Goal: Navigation & Orientation: Find specific page/section

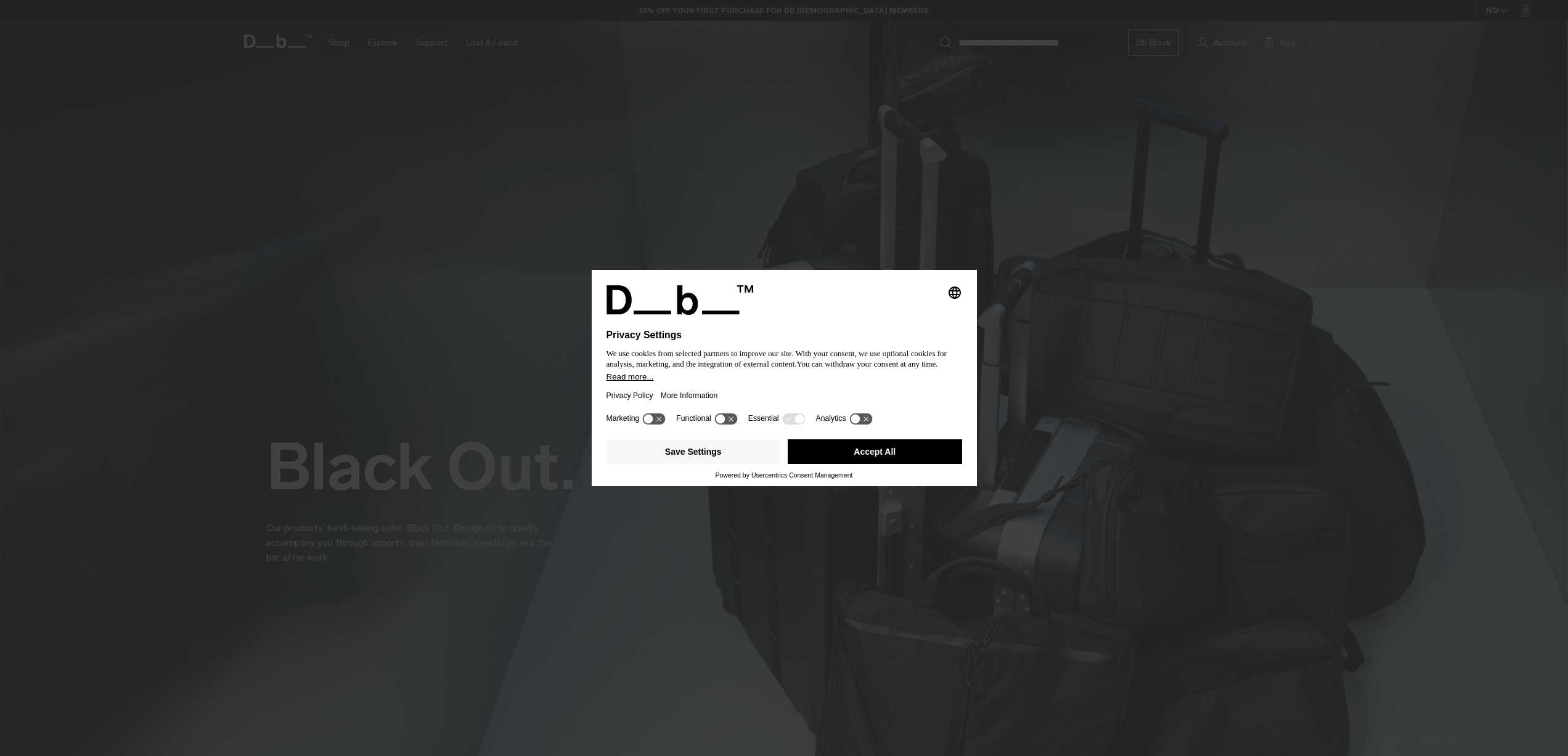
click at [869, 461] on button "Accept All" at bounding box center [874, 451] width 175 height 25
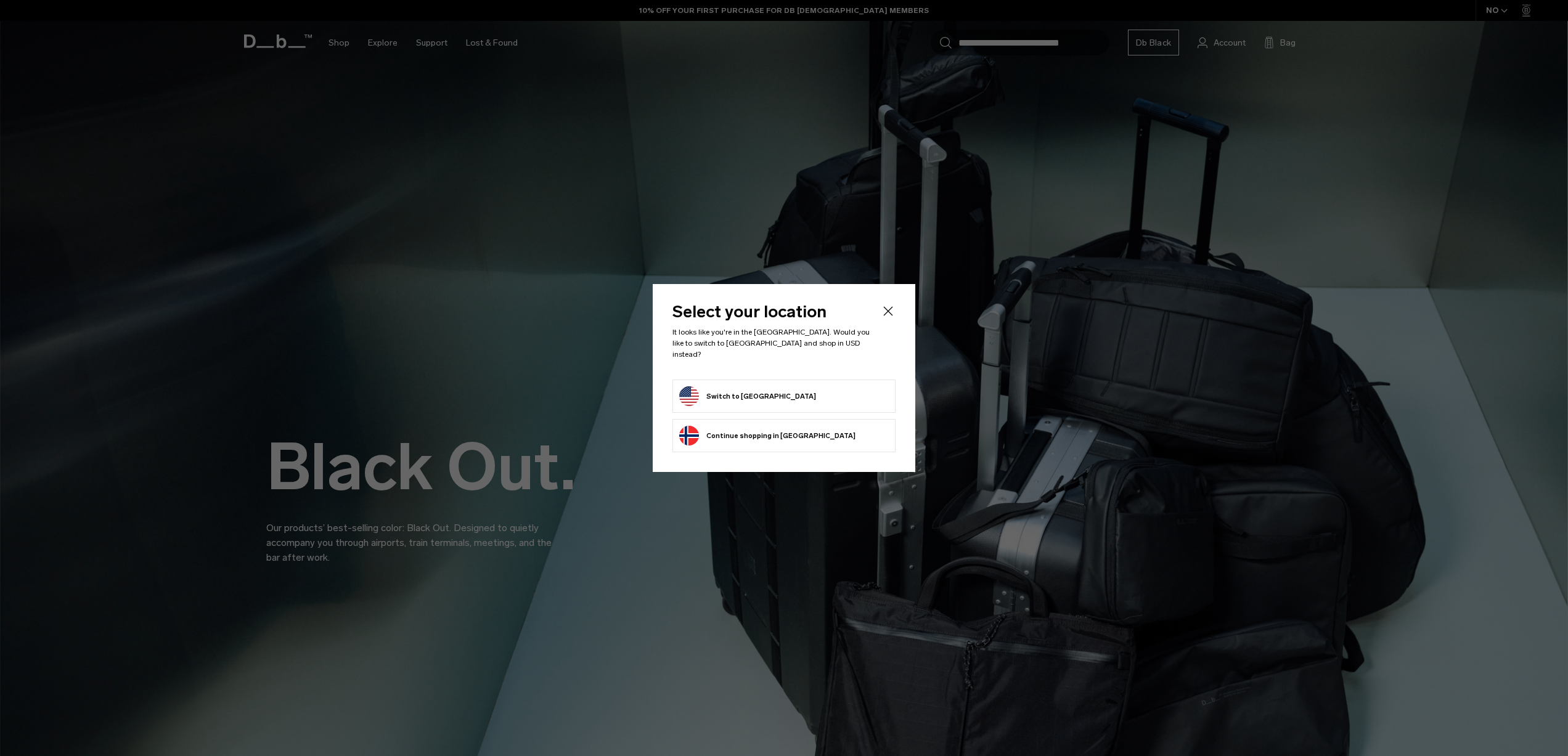
click at [796, 386] on form "Switch to United States" at bounding box center [784, 396] width 210 height 20
drag, startPoint x: 731, startPoint y: 387, endPoint x: 725, endPoint y: 389, distance: 6.3
click at [731, 387] on button "Switch to United States" at bounding box center [748, 396] width 137 height 20
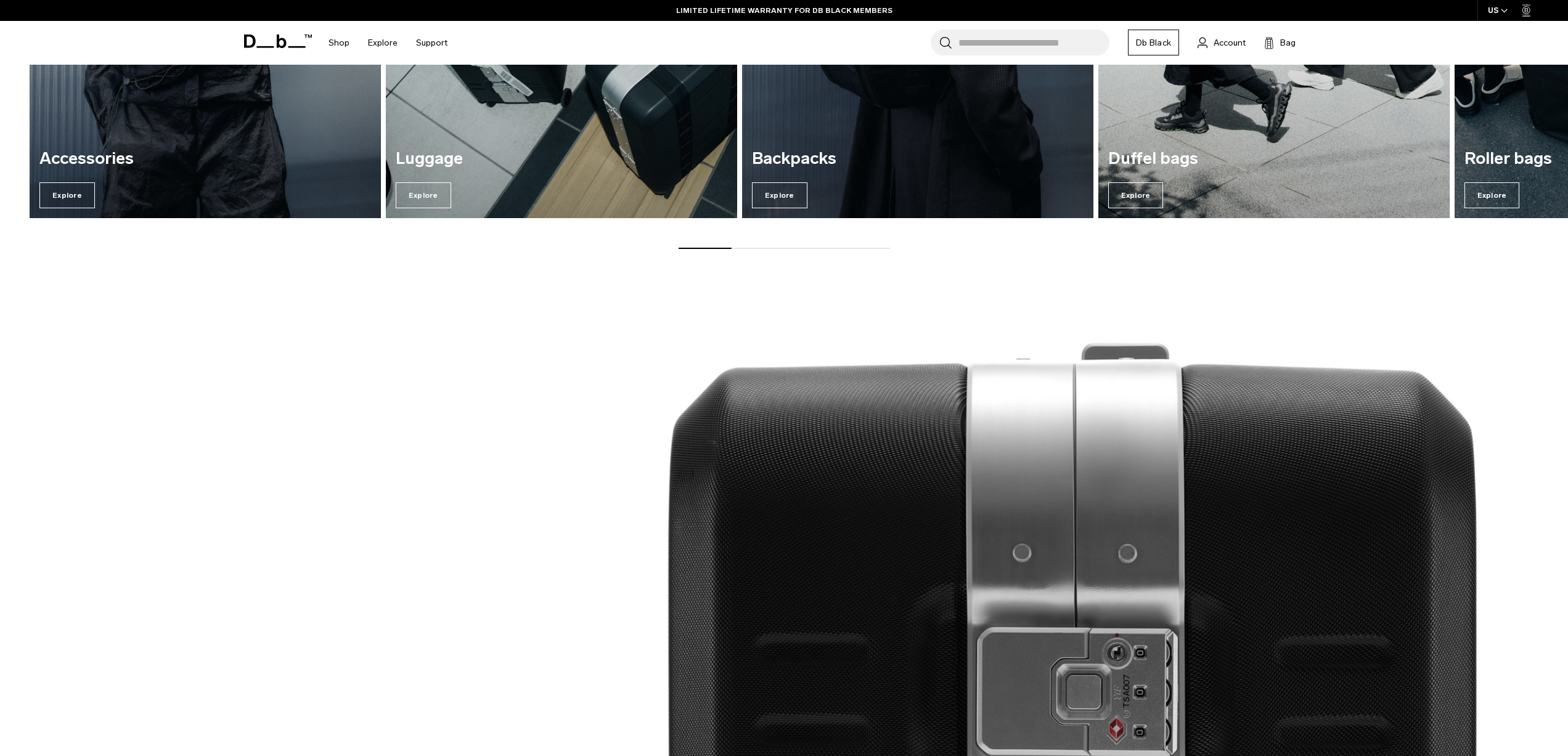
scroll to position [2592, 0]
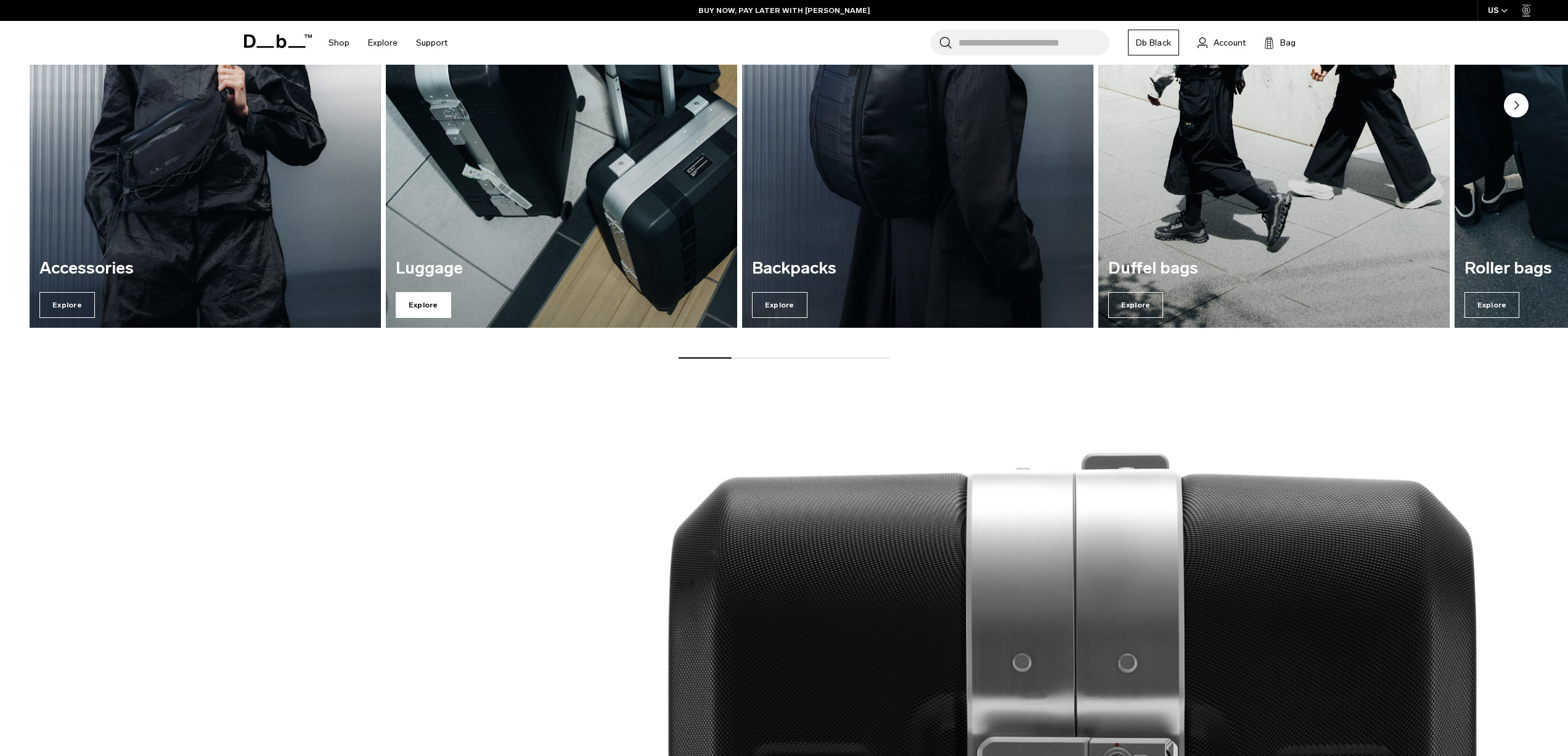
click at [442, 298] on span "Explore" at bounding box center [423, 305] width 55 height 26
click at [429, 300] on span "Explore" at bounding box center [423, 305] width 55 height 26
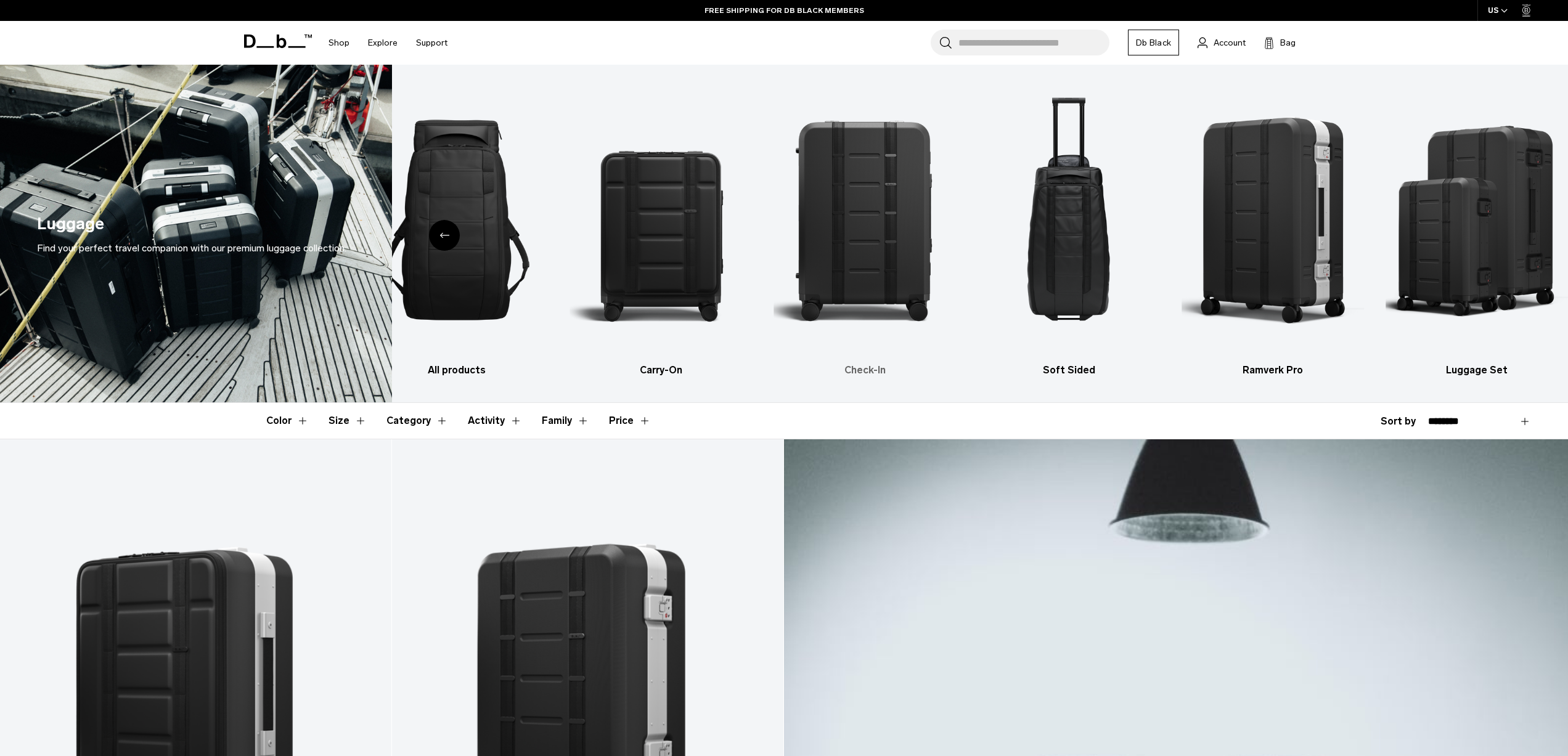
click at [860, 371] on h3 "Check-In" at bounding box center [865, 370] width 183 height 15
click at [859, 288] on img "3 / 6" at bounding box center [865, 220] width 183 height 274
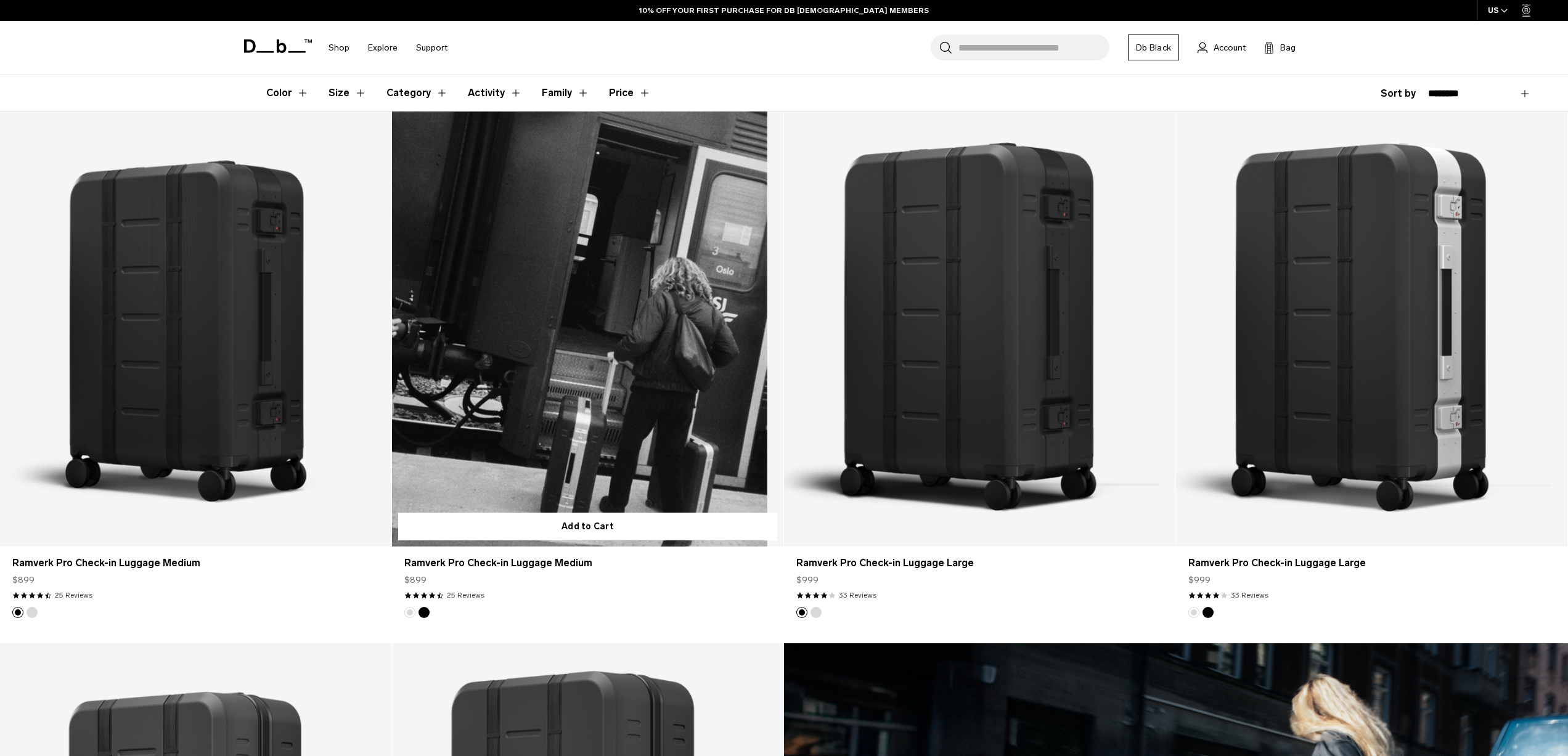
scroll to position [344, 0]
